Goal: Use online tool/utility: Utilize a website feature to perform a specific function

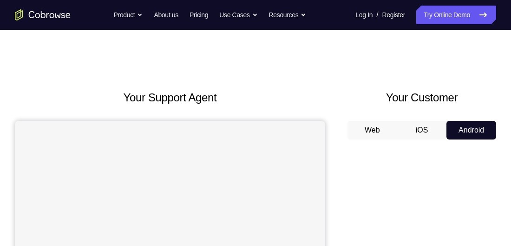
scroll to position [80, 0]
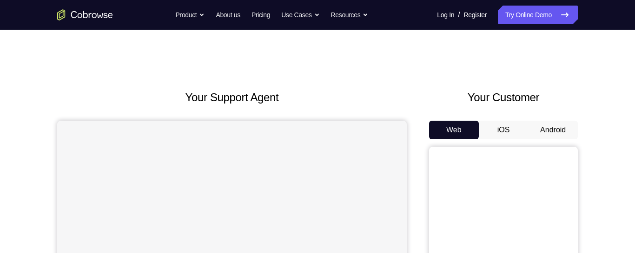
click at [557, 127] on button "Android" at bounding box center [553, 130] width 50 height 19
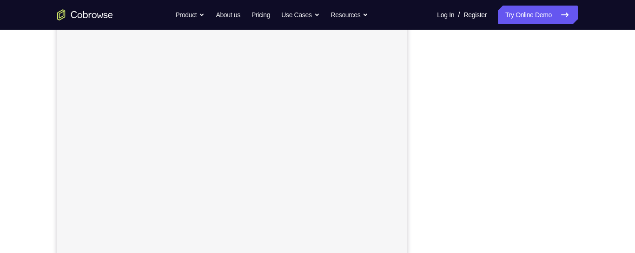
scroll to position [177, 0]
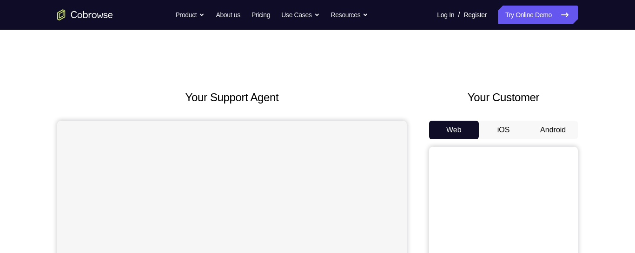
click at [540, 128] on button "Android" at bounding box center [553, 130] width 50 height 19
